Goal: Task Accomplishment & Management: Manage account settings

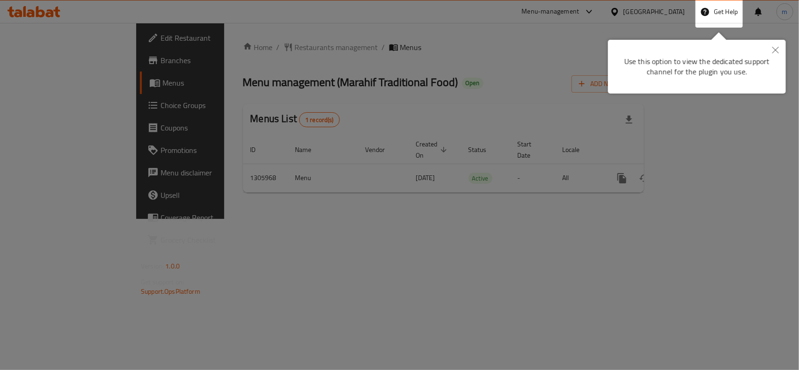
click at [639, 49] on icon "Close" at bounding box center [775, 50] width 7 height 7
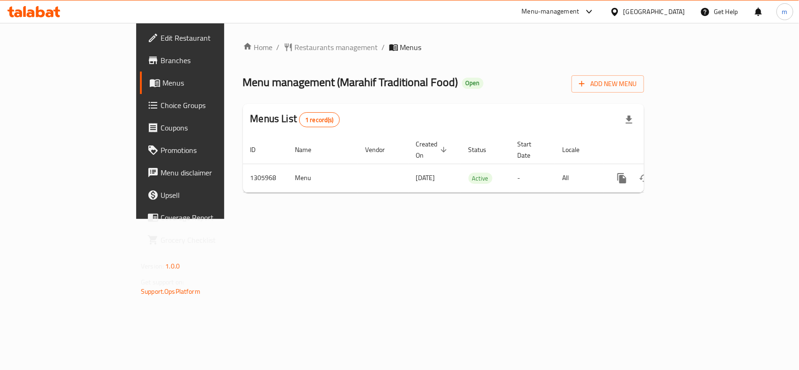
click at [161, 59] on span "Branches" at bounding box center [212, 60] width 102 height 11
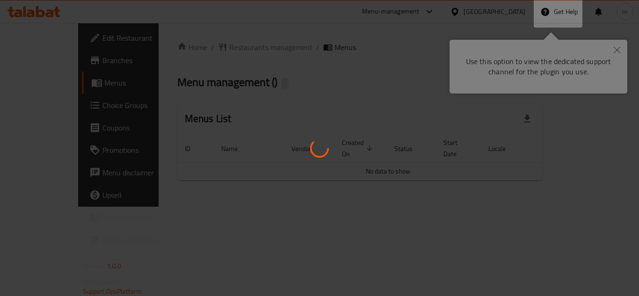
click at [496, 7] on div at bounding box center [319, 148] width 639 height 296
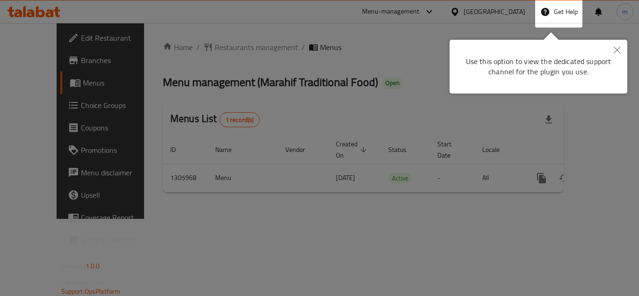
click at [617, 50] on icon "Close" at bounding box center [617, 50] width 7 height 7
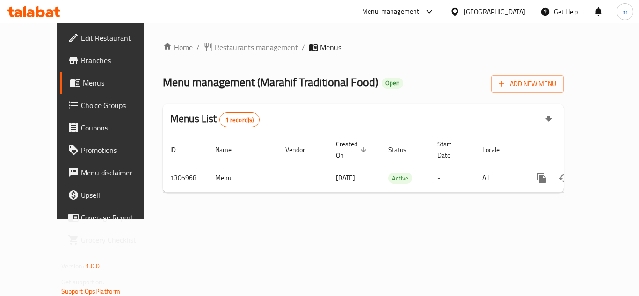
click at [502, 11] on div "[GEOGRAPHIC_DATA]" at bounding box center [495, 12] width 62 height 10
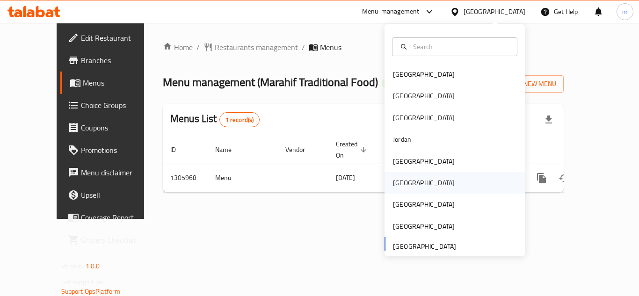
click at [403, 188] on div "[GEOGRAPHIC_DATA]" at bounding box center [424, 183] width 62 height 10
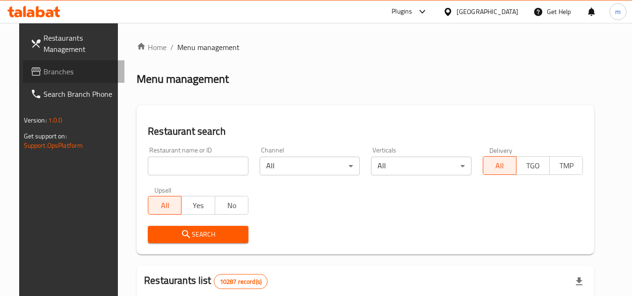
click at [44, 75] on span "Branches" at bounding box center [81, 71] width 74 height 11
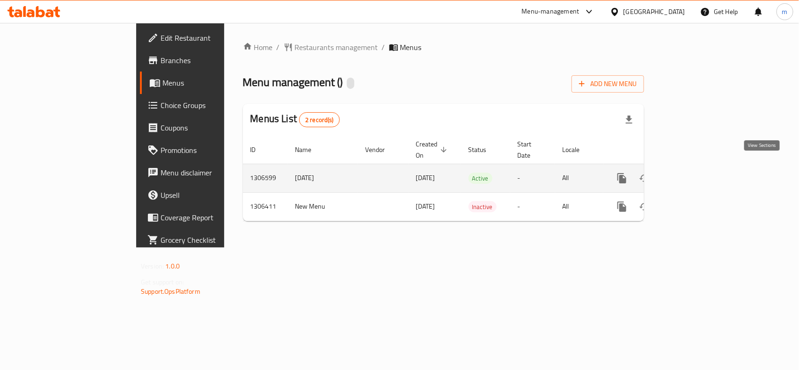
click at [694, 174] on icon "enhanced table" at bounding box center [689, 178] width 8 height 8
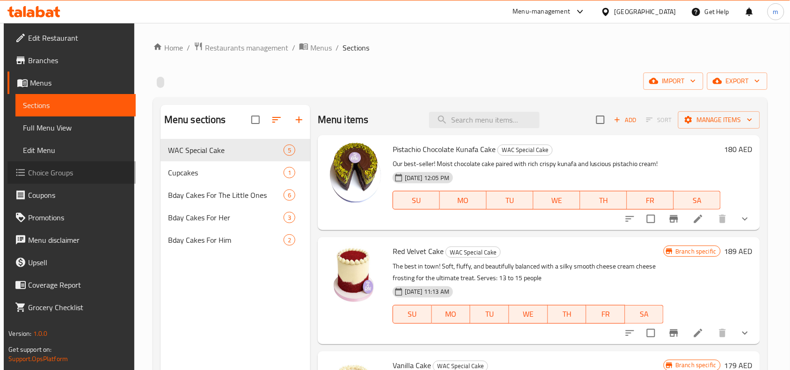
click at [50, 176] on span "Choice Groups" at bounding box center [78, 172] width 100 height 11
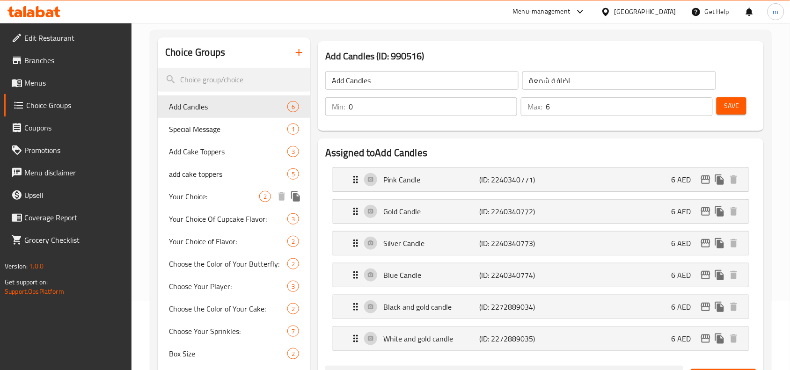
scroll to position [59, 0]
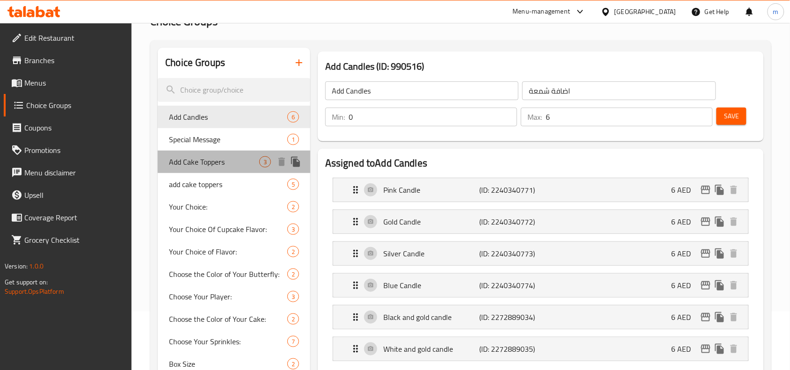
click at [220, 165] on span "Add Cake Toppers" at bounding box center [214, 161] width 90 height 11
type input "Add Cake Toppers"
type input "اضافات الكيك"
type input "3"
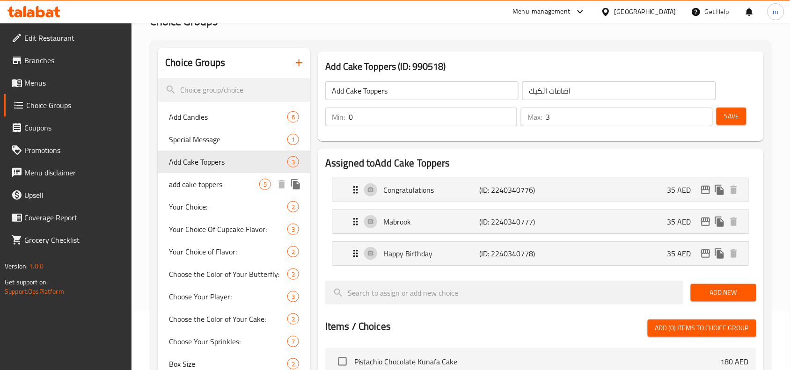
click at [211, 179] on span "add cake toppers" at bounding box center [214, 184] width 90 height 11
type input "add cake toppers"
type input "اضف للكيك"
type input "1"
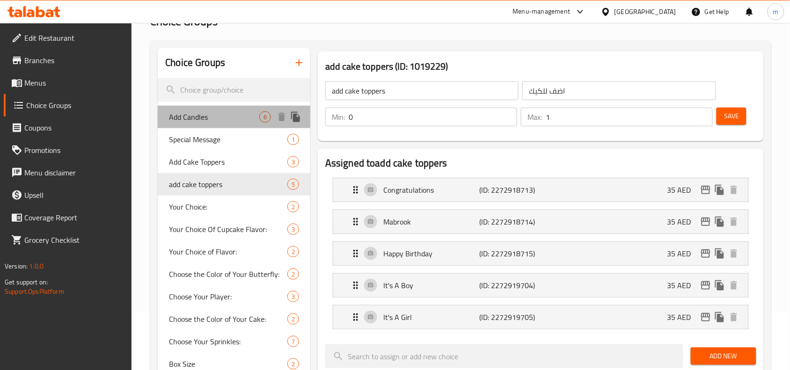
click at [216, 121] on span "Add Candles" at bounding box center [214, 116] width 90 height 11
type input "Add Candles"
type input "اضافة شمعة"
type input "6"
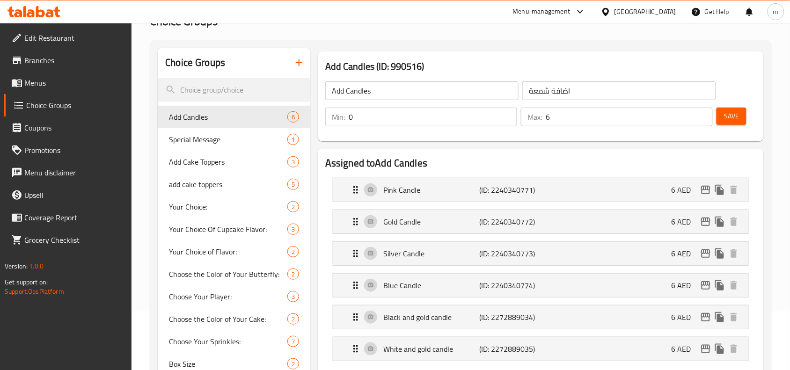
scroll to position [117, 0]
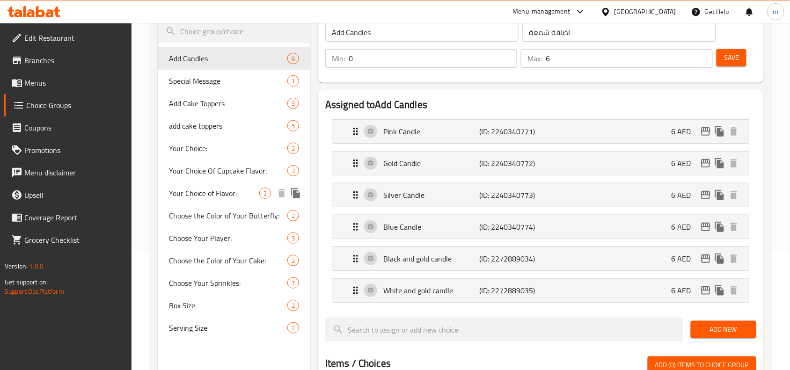
click at [202, 193] on span "Your Choice of Flavor:" at bounding box center [214, 193] width 90 height 11
type input "Your Choice of Flavor:"
type input "اختيارك من النكهات:"
type input "1"
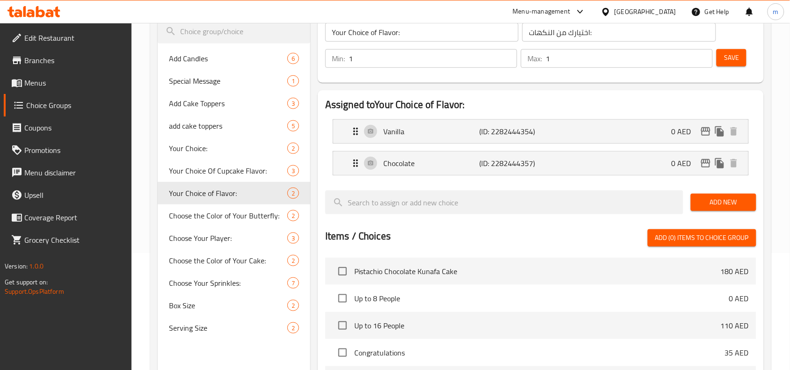
click at [48, 59] on span "Branches" at bounding box center [74, 60] width 100 height 11
click at [40, 85] on span "Menus" at bounding box center [74, 82] width 100 height 11
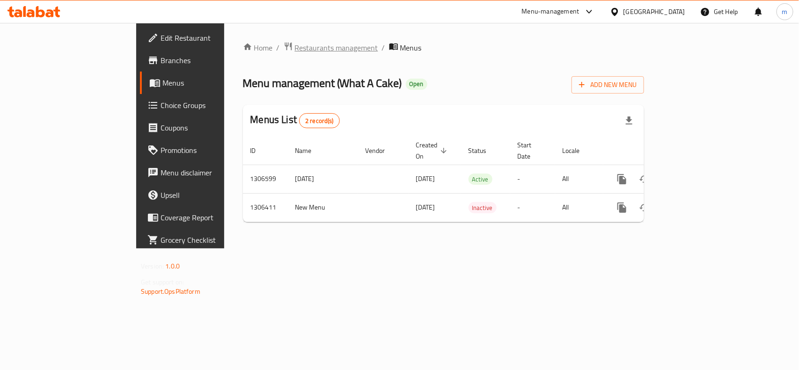
click at [295, 42] on span "Restaurants management" at bounding box center [336, 47] width 83 height 11
